Goal: Information Seeking & Learning: Learn about a topic

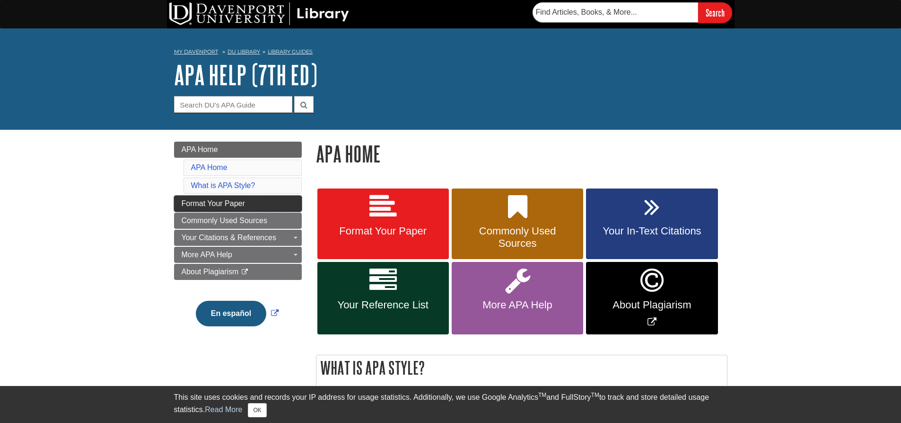
click at [197, 209] on link "Format Your Paper" at bounding box center [238, 203] width 128 height 16
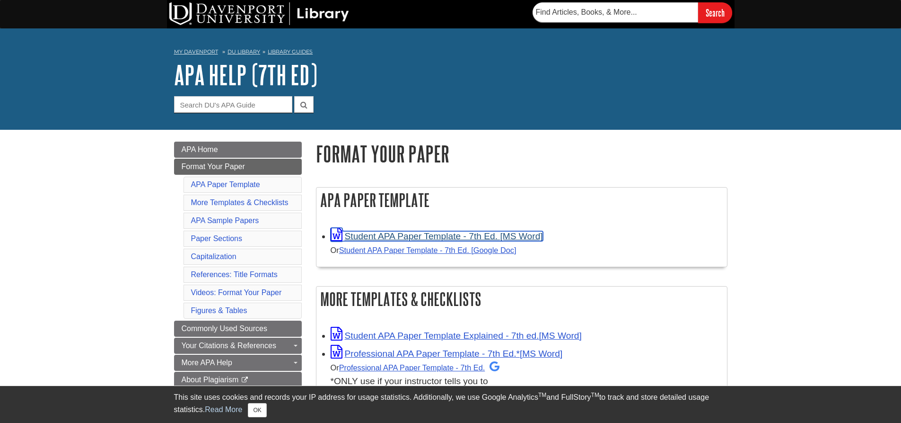
click at [405, 235] on link "Student APA Paper Template - 7th Ed. [MS Word]" at bounding box center [437, 236] width 212 height 10
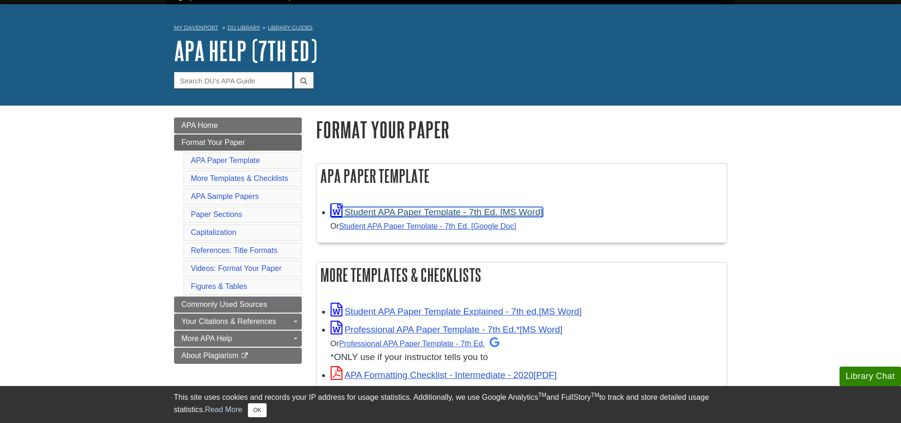
scroll to position [47, 0]
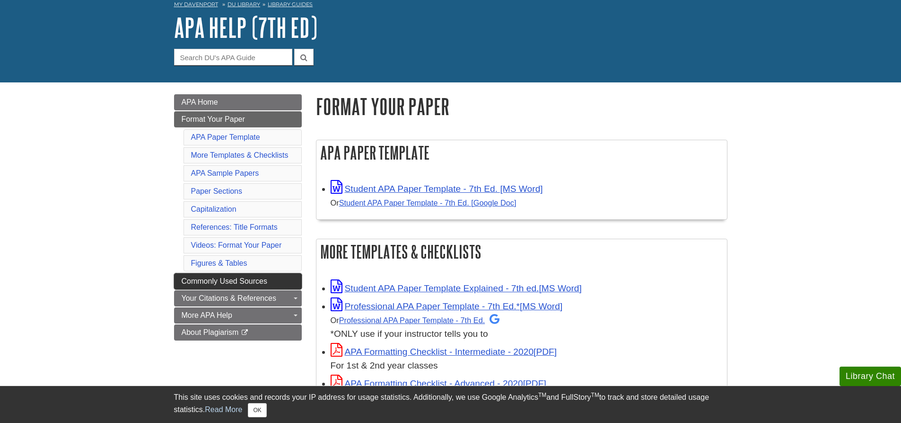
click at [233, 279] on span "Commonly Used Sources" at bounding box center [225, 281] width 86 height 8
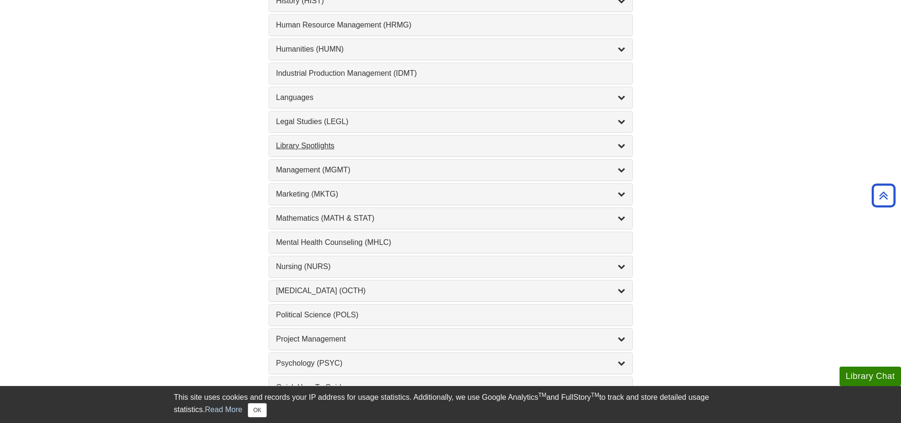
scroll to position [804, 0]
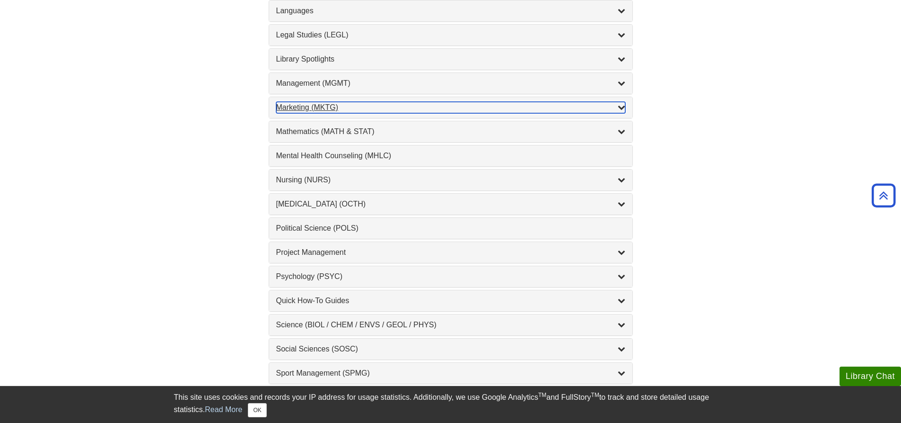
click at [333, 110] on div "Marketing (MKTG) , 4 guides" at bounding box center [450, 107] width 349 height 11
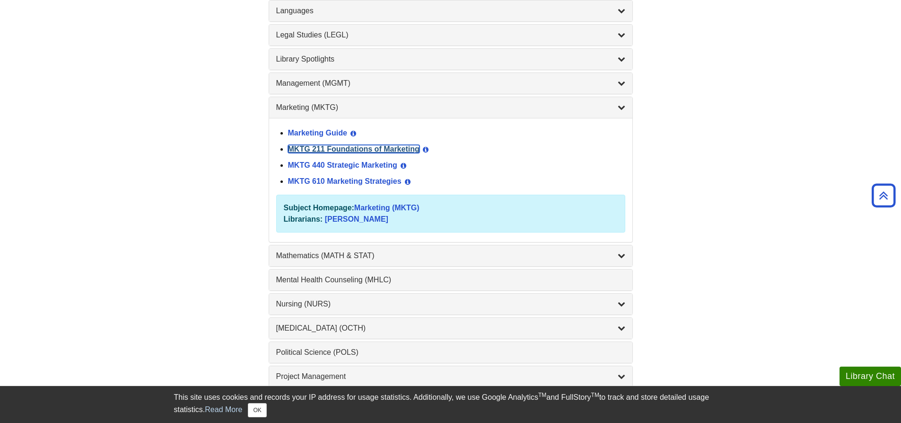
click at [319, 145] on link "MKTG 211 Foundations of Marketing" at bounding box center [354, 149] width 132 height 8
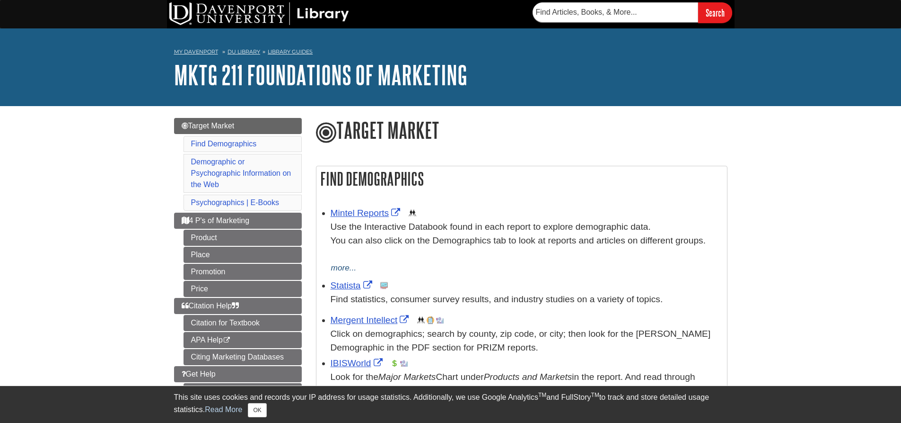
scroll to position [47, 0]
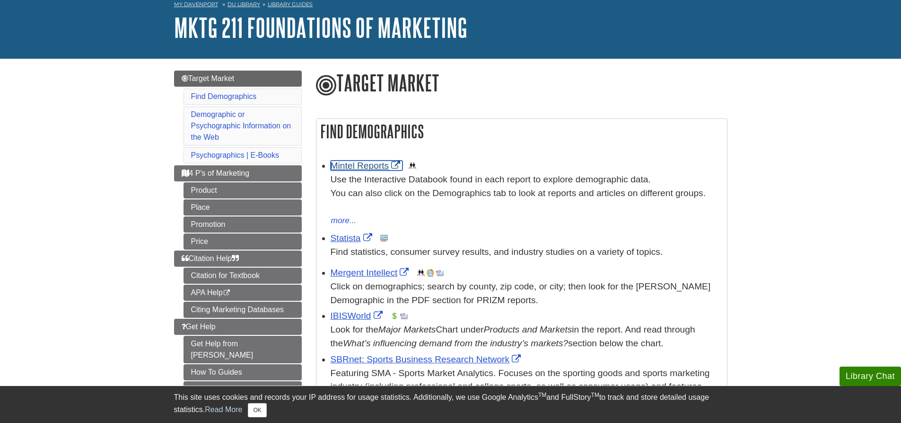
click at [355, 164] on link "Mintel Reports" at bounding box center [367, 165] width 72 height 10
click at [349, 240] on link "Statista" at bounding box center [353, 238] width 44 height 10
click at [348, 316] on link "IBISWorld" at bounding box center [358, 315] width 54 height 10
